Goal: Transaction & Acquisition: Purchase product/service

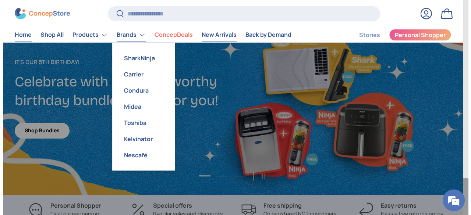
scroll to position [2050, 2804]
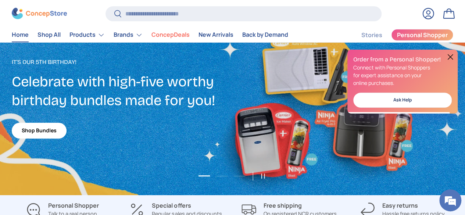
click at [29, 34] on link "Home" at bounding box center [20, 35] width 17 height 14
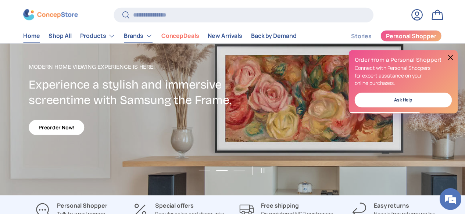
scroll to position [2051, 2804]
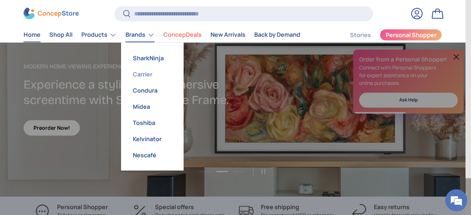
click at [148, 74] on link "Carrier" at bounding box center [152, 74] width 54 height 16
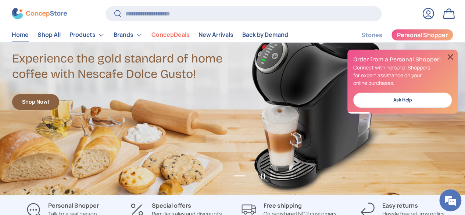
scroll to position [0, 0]
click at [450, 58] on button at bounding box center [450, 57] width 9 height 9
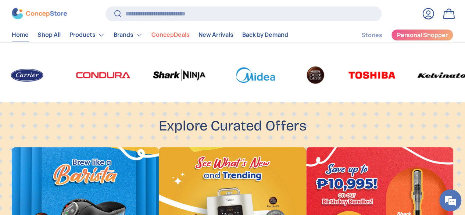
scroll to position [148, 0]
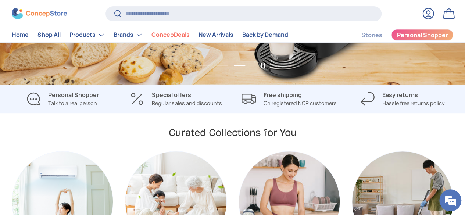
click at [77, 182] on img "Air Cooling" at bounding box center [62, 202] width 101 height 101
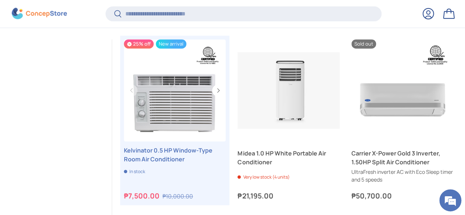
scroll to position [293, 0]
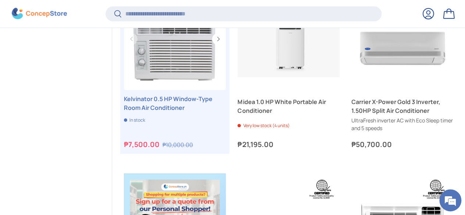
click at [194, 102] on link "Kelvinator 0.5 HP Window-Type Room Air Conditioner" at bounding box center [175, 104] width 102 height 18
